Goal: Navigation & Orientation: Find specific page/section

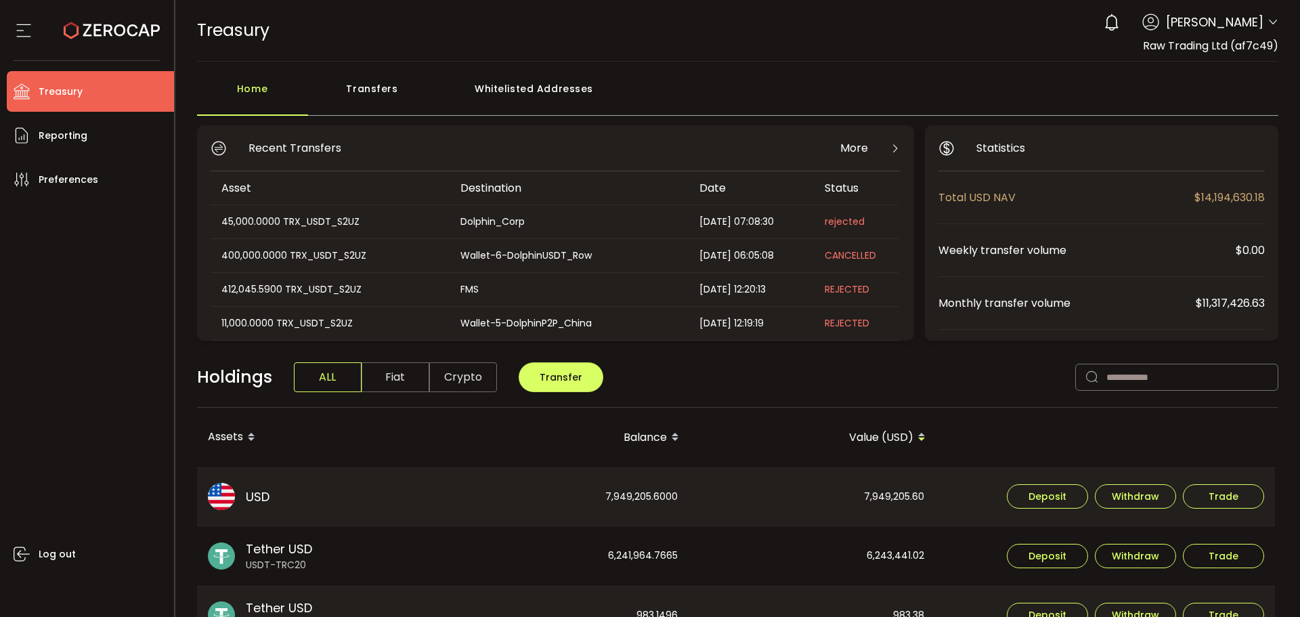
click at [1278, 20] on header "PDF is being processed and will download to your computer TREASURY Buy Power $0…" at bounding box center [738, 31] width 1126 height 62
click at [364, 101] on div "Transfers" at bounding box center [372, 95] width 129 height 41
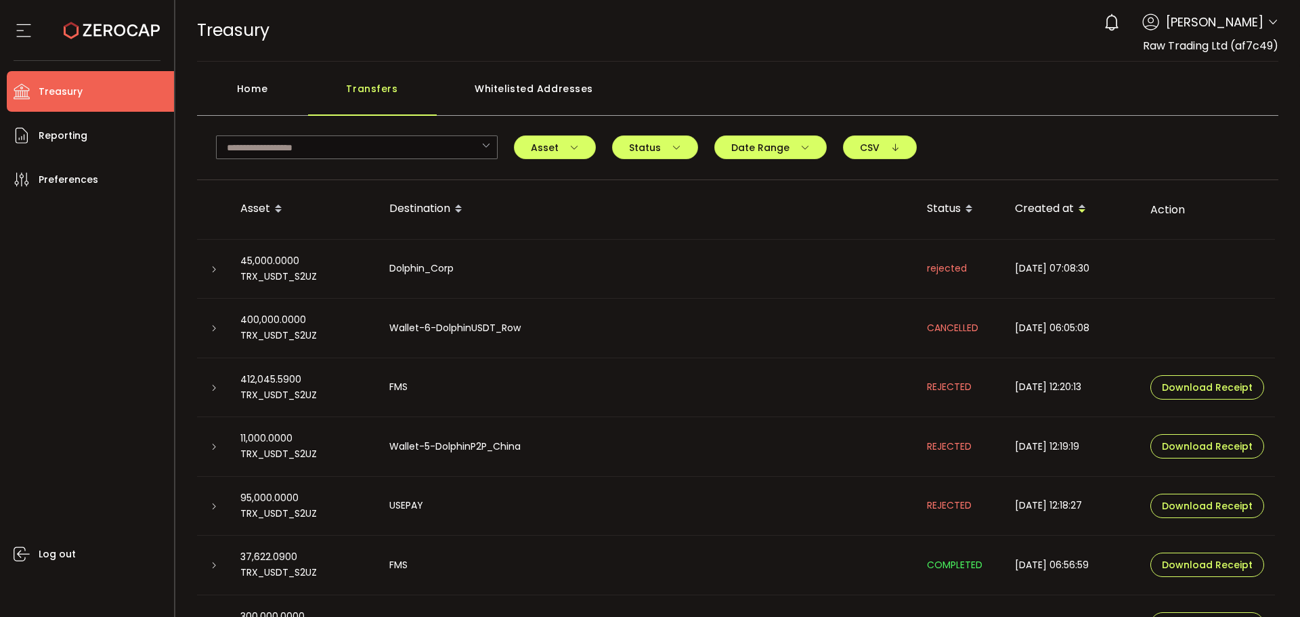
click at [234, 79] on div "Home" at bounding box center [252, 95] width 111 height 41
